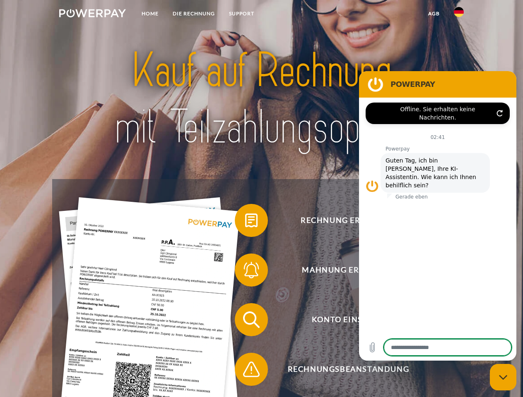
click at [92, 14] on img at bounding box center [92, 13] width 67 height 8
click at [458, 14] on img at bounding box center [459, 12] width 10 height 10
click at [433, 14] on link "agb" at bounding box center [434, 13] width 26 height 15
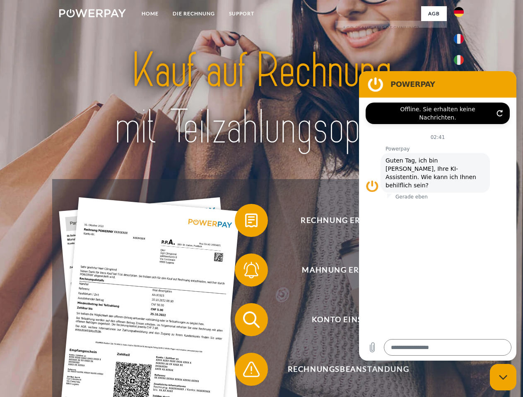
click at [245, 222] on span at bounding box center [238, 220] width 41 height 41
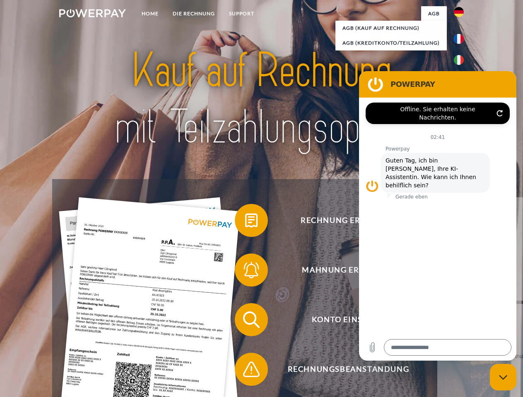
click at [245, 272] on span at bounding box center [238, 270] width 41 height 41
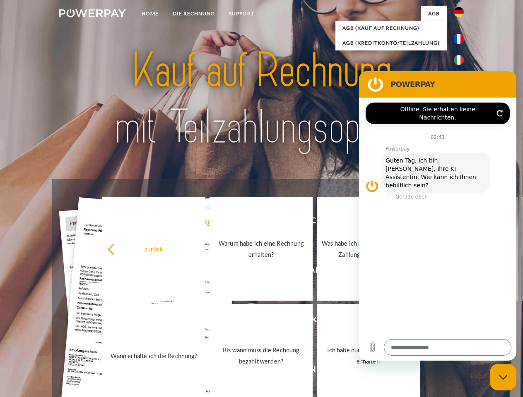
click at [245, 322] on link "Bis wann muss die Rechnung bezahlt werden?" at bounding box center [260, 355] width 103 height 103
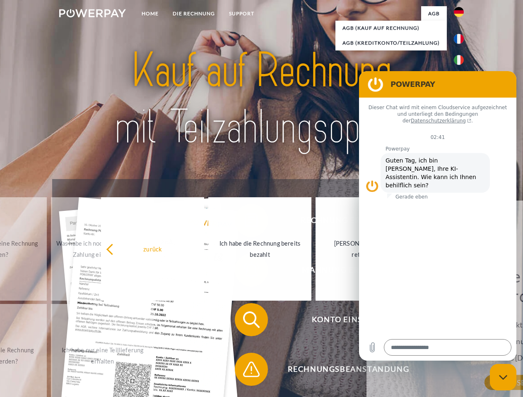
click at [371, 371] on div "Bis wann muss die Rechnung bezahlt werden? Die Zahlungsfrist ist immer bis Ende…" at bounding box center [522, 324] width 302 height 116
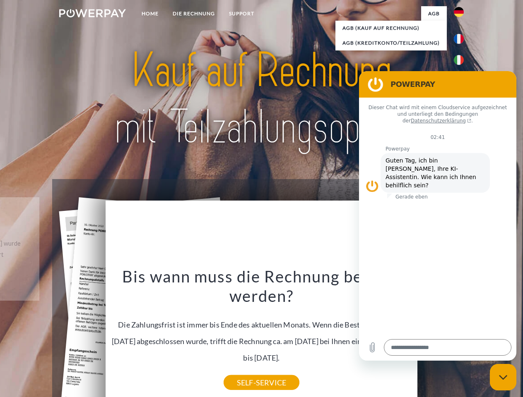
click at [503, 377] on icon "Messaging-Fenster schließen" at bounding box center [503, 377] width 9 height 5
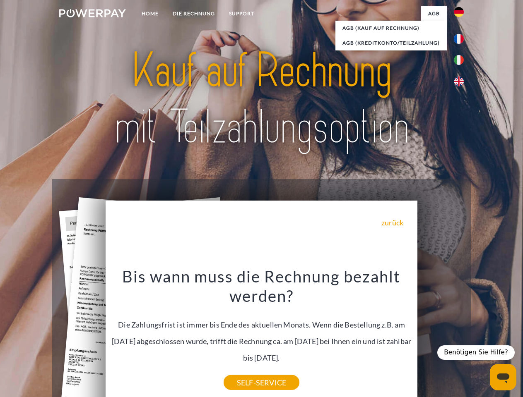
type textarea "*"
